Goal: Go to known website: Access a specific website the user already knows

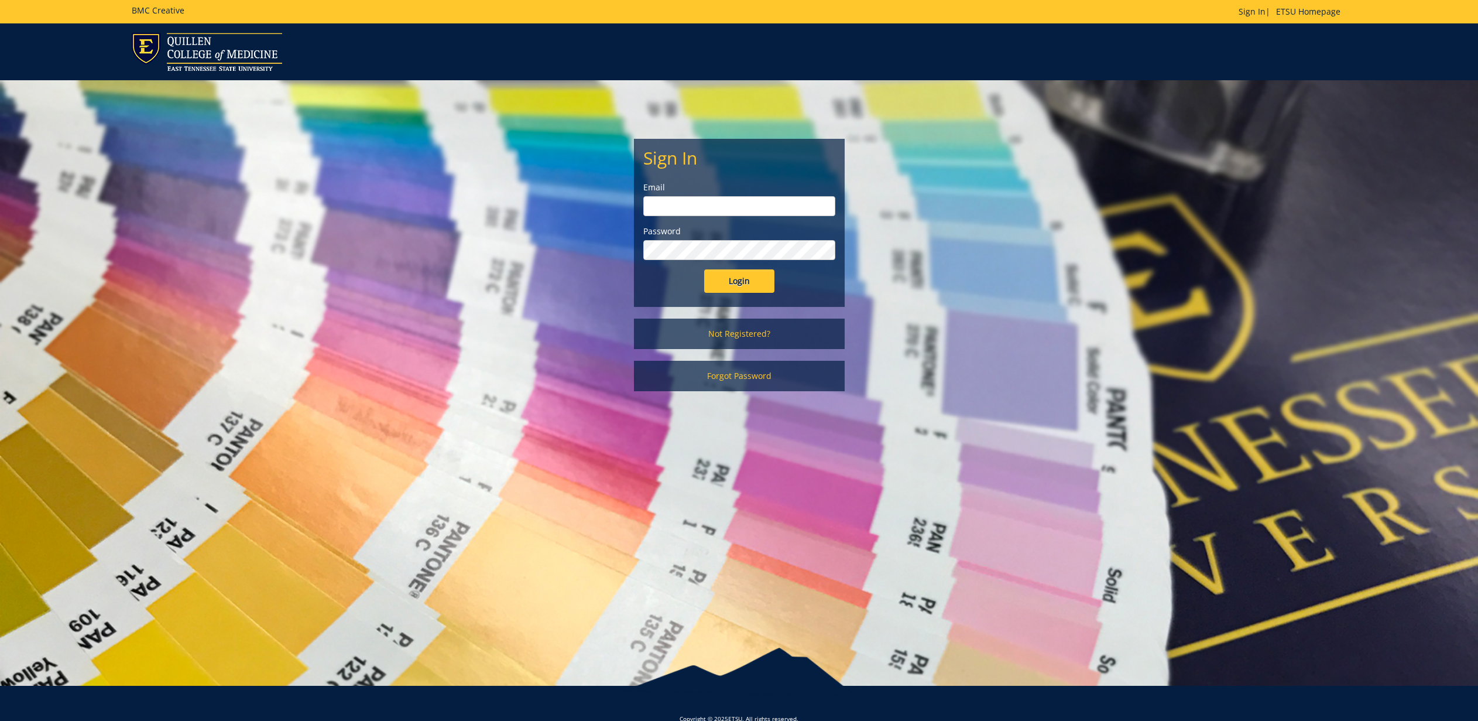
type input "[EMAIL_ADDRESS][DOMAIN_NAME]"
click at [735, 275] on input "Login" at bounding box center [739, 280] width 70 height 23
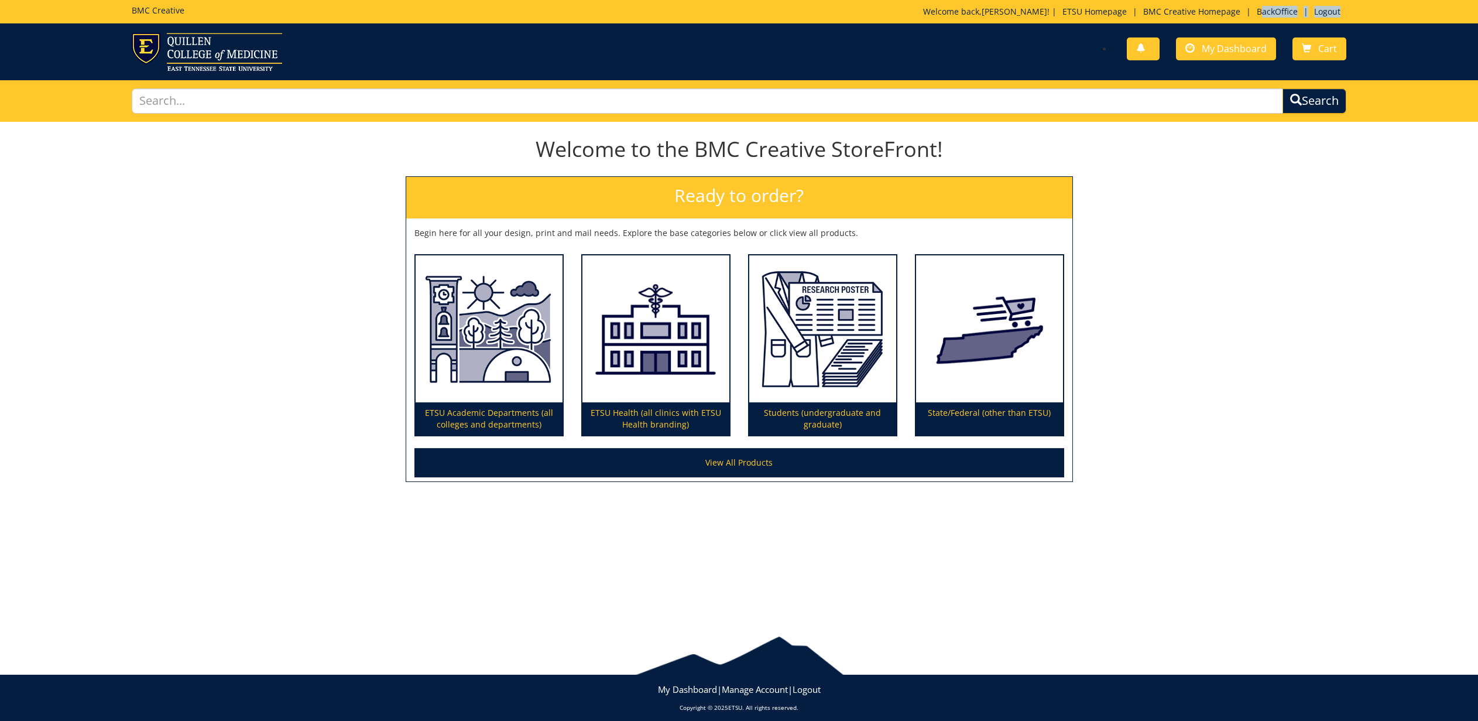
click at [1257, 17] on div "Welcome back, Jeremiah ! | ETSU Homepage | BMC Creative Homepage | BackOffice |…" at bounding box center [1134, 15] width 423 height 18
click at [1257, 16] on link "BackOffice" at bounding box center [1277, 11] width 53 height 11
